Goal: Transaction & Acquisition: Obtain resource

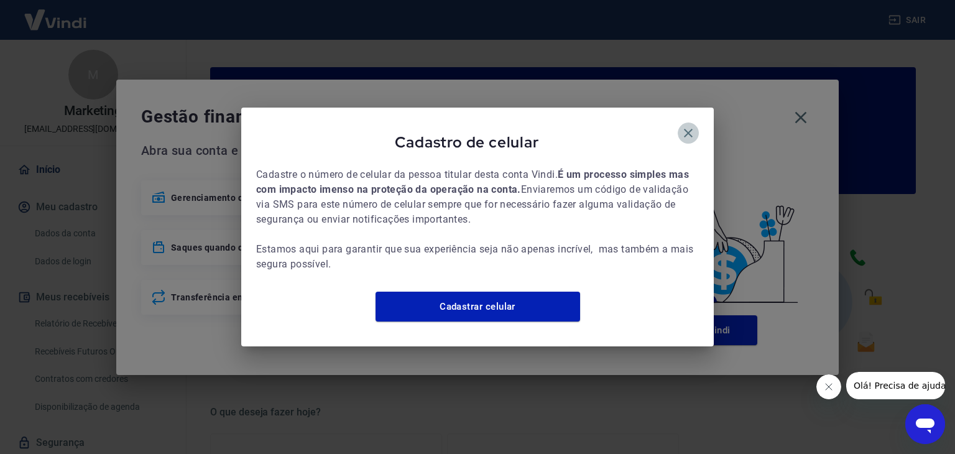
click at [691, 122] on button "button" at bounding box center [688, 132] width 21 height 21
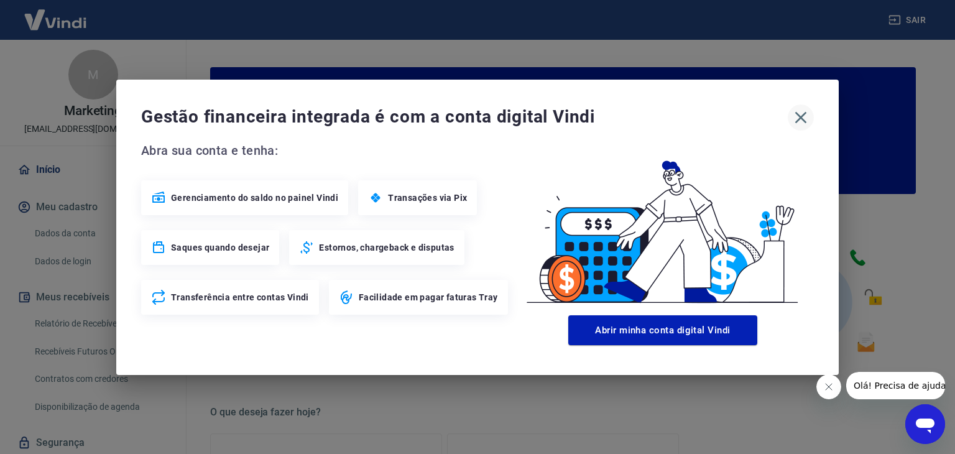
click at [805, 111] on icon "button" at bounding box center [801, 118] width 20 height 20
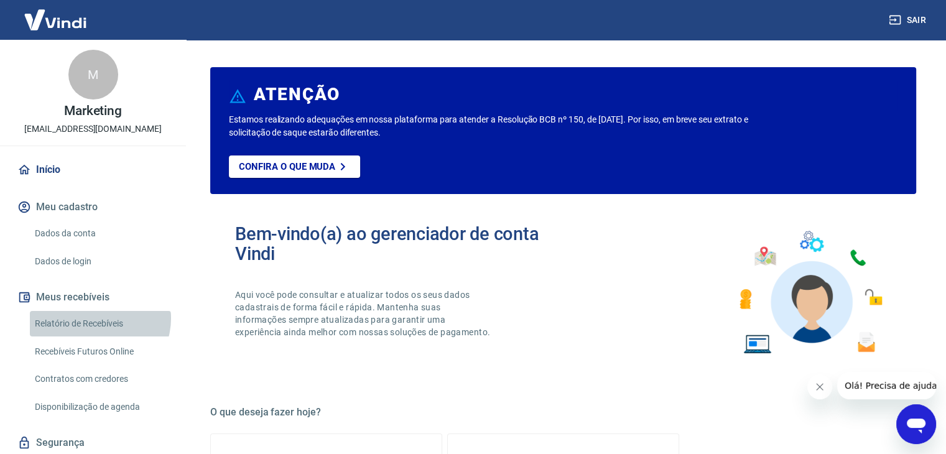
click at [99, 318] on link "Relatório de Recebíveis" at bounding box center [100, 323] width 141 height 25
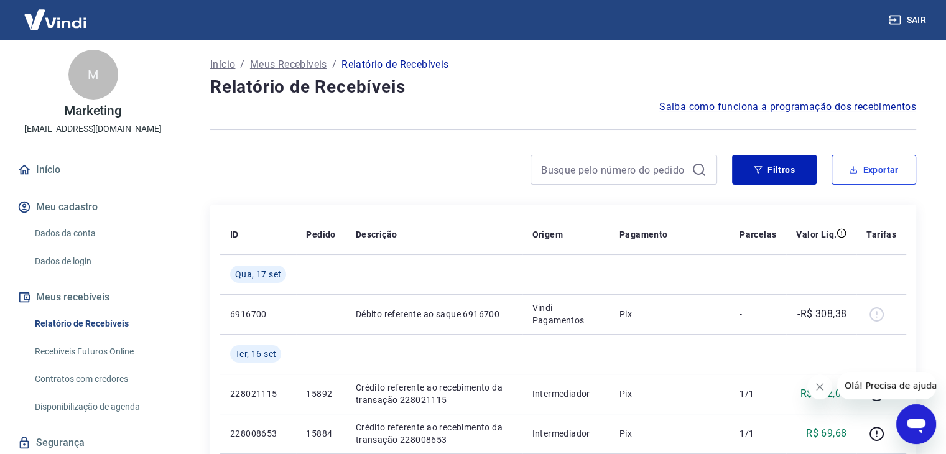
click at [860, 167] on button "Exportar" at bounding box center [873, 170] width 85 height 30
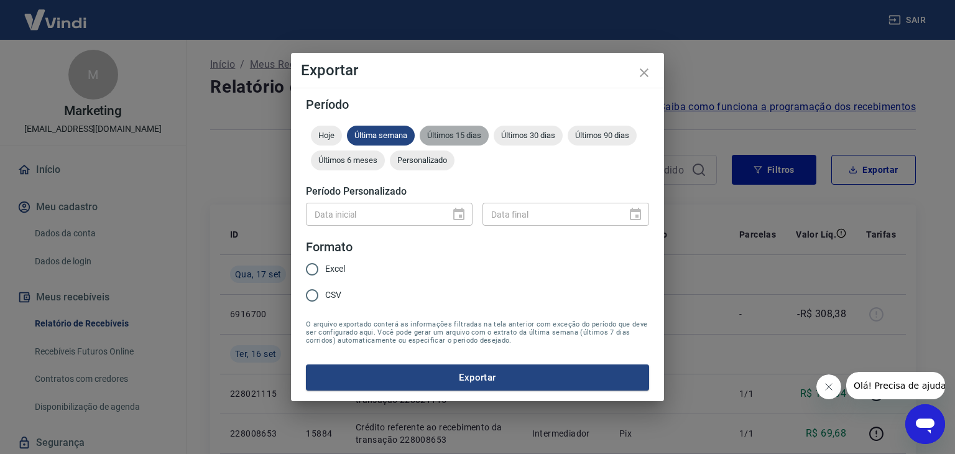
click at [468, 138] on span "Últimos 15 dias" at bounding box center [454, 135] width 69 height 9
click at [311, 270] on input "Excel" at bounding box center [312, 269] width 26 height 26
radio input "true"
click at [479, 377] on button "Exportar" at bounding box center [477, 377] width 343 height 26
